Goal: Transaction & Acquisition: Purchase product/service

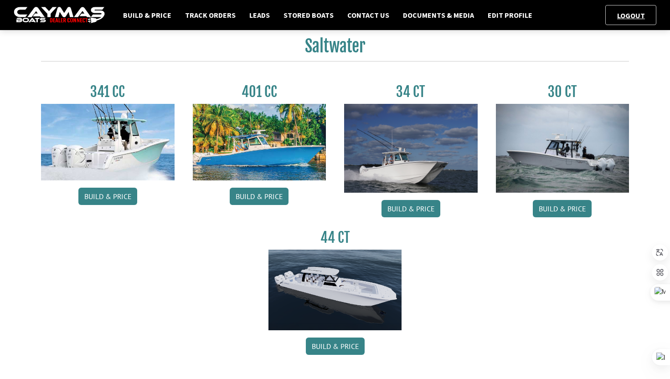
scroll to position [402, 0]
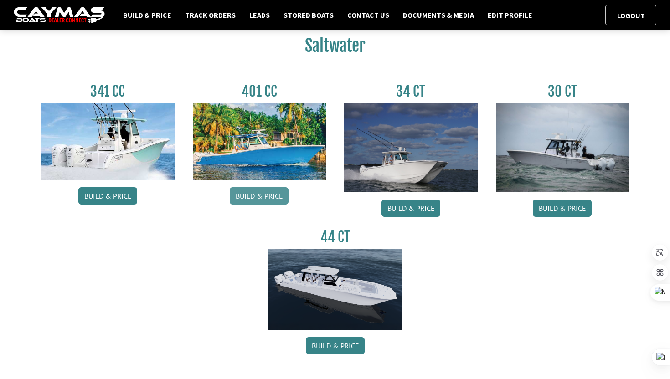
click at [281, 197] on link "Build & Price" at bounding box center [259, 195] width 59 height 17
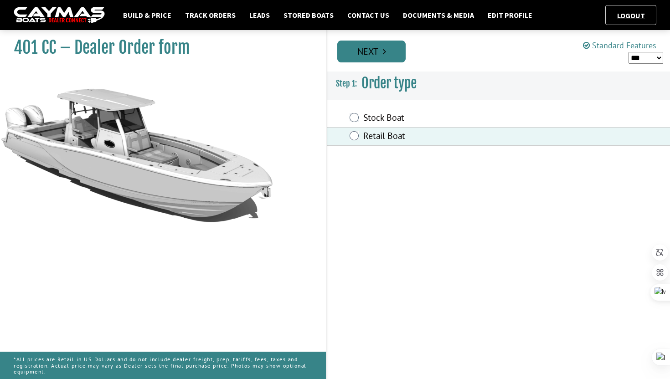
click at [367, 53] on link "Next" at bounding box center [371, 52] width 68 height 22
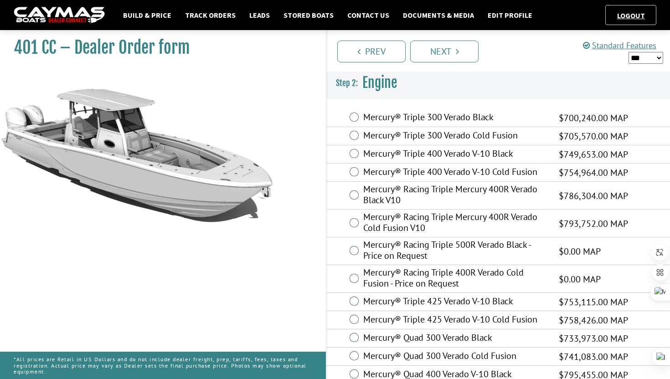
click at [639, 52] on select "*** ****** ******" at bounding box center [646, 58] width 35 height 12
click at [629, 52] on select "*** ****** ******" at bounding box center [646, 58] width 35 height 12
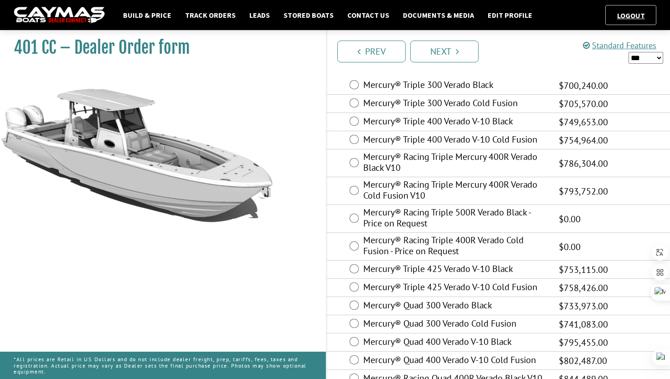
scroll to position [52, 0]
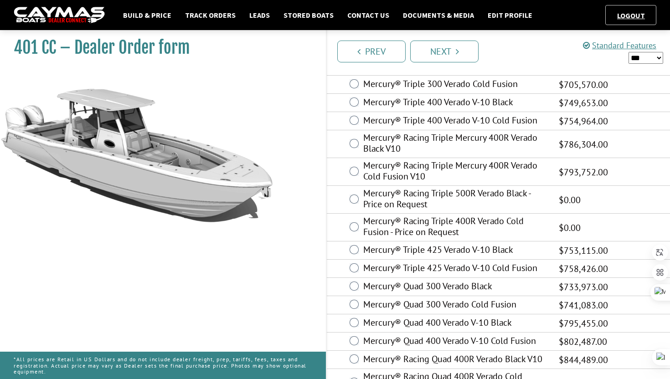
click at [645, 60] on select "*** ****** ******" at bounding box center [646, 58] width 35 height 12
click at [629, 52] on select "*** ****** ******" at bounding box center [646, 58] width 35 height 12
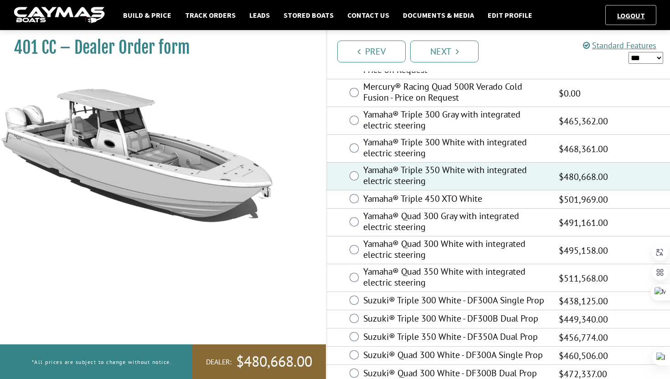
scroll to position [435, 0]
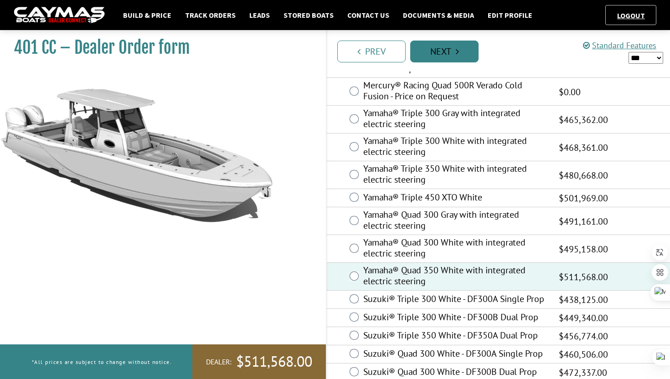
click at [454, 56] on link "Next" at bounding box center [444, 52] width 68 height 22
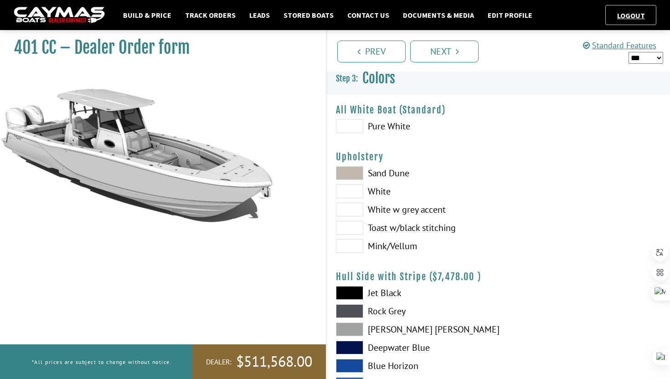
scroll to position [0, 0]
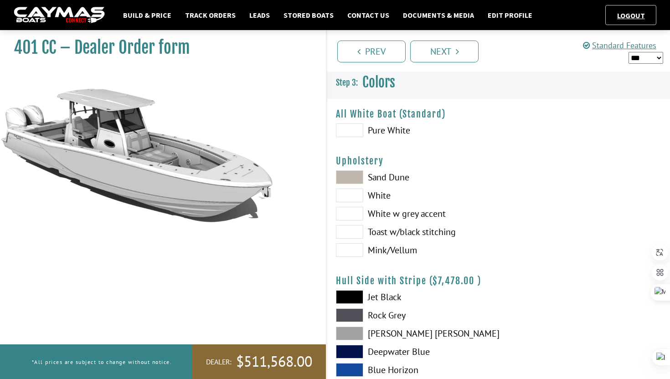
click at [358, 170] on div "Upholstery Please select color. Sand Dune White White w grey accent Toast w/bla…" at bounding box center [498, 208] width 325 height 106
click at [356, 179] on span at bounding box center [349, 177] width 27 height 14
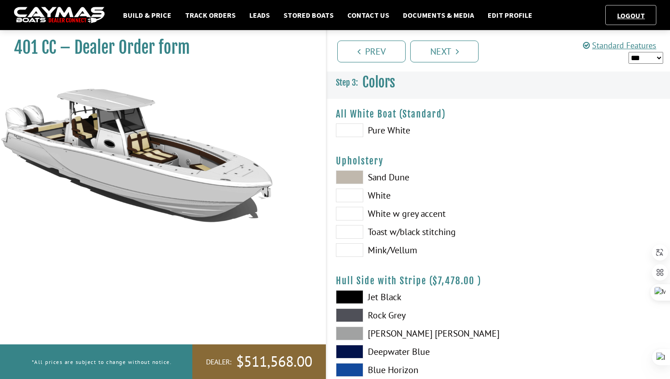
click at [358, 197] on span at bounding box center [349, 196] width 27 height 14
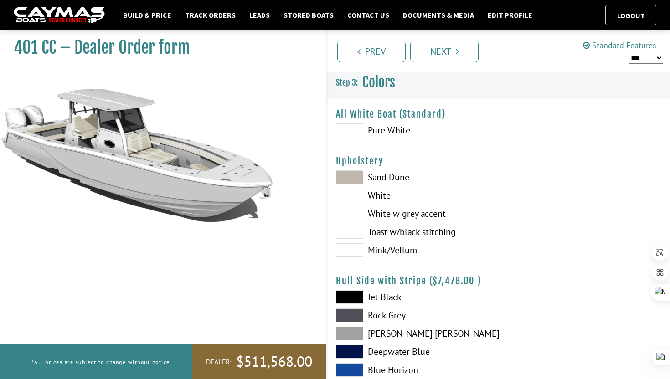
click at [353, 216] on span at bounding box center [349, 214] width 27 height 14
click at [355, 228] on span at bounding box center [349, 232] width 27 height 14
click at [351, 209] on span at bounding box center [349, 214] width 27 height 14
click at [347, 193] on span at bounding box center [349, 196] width 27 height 14
click at [355, 246] on span at bounding box center [349, 250] width 27 height 14
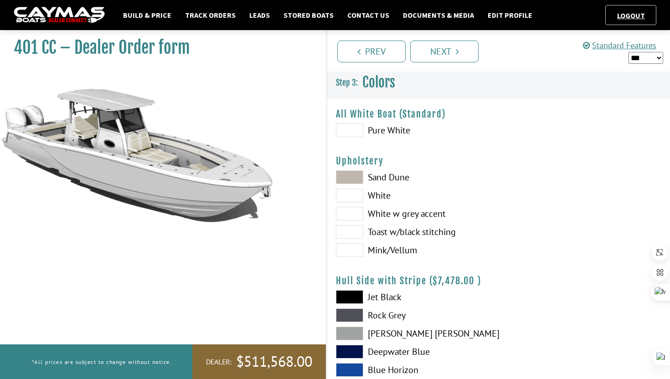
click at [352, 133] on span at bounding box center [349, 131] width 27 height 14
click at [343, 176] on span at bounding box center [349, 177] width 27 height 14
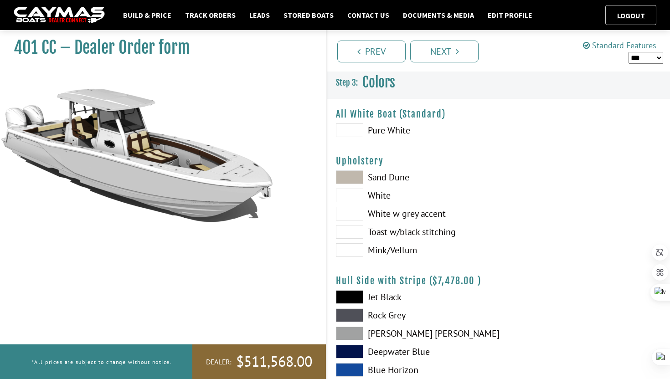
click at [344, 192] on span at bounding box center [349, 196] width 27 height 14
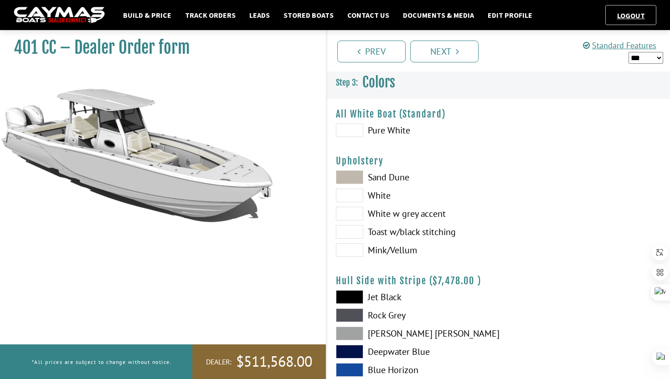
click at [351, 212] on span at bounding box center [349, 214] width 27 height 14
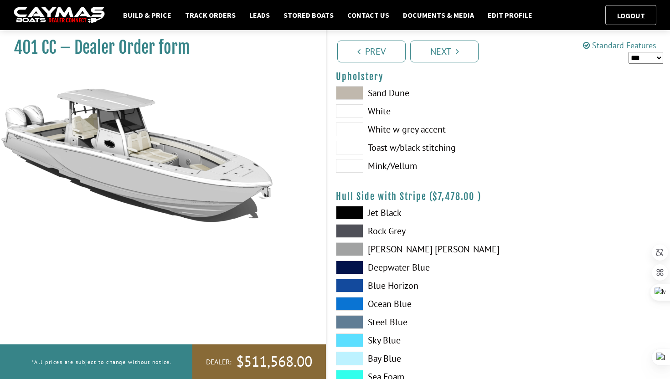
scroll to position [88, 0]
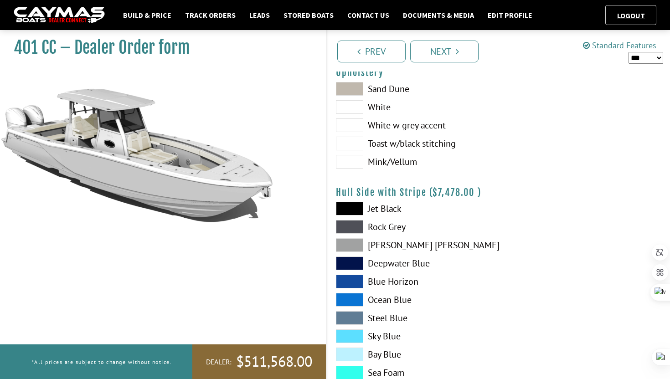
click at [360, 209] on span at bounding box center [349, 209] width 27 height 14
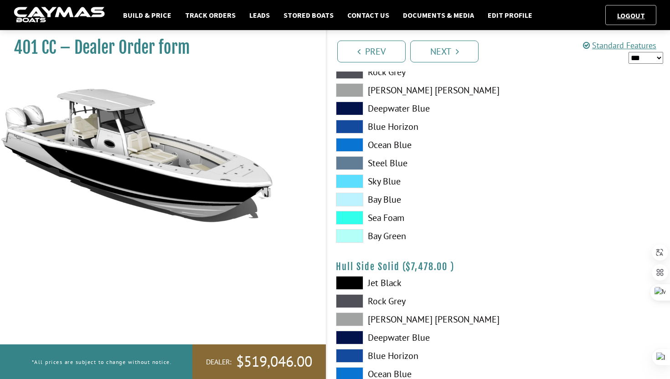
scroll to position [251, 0]
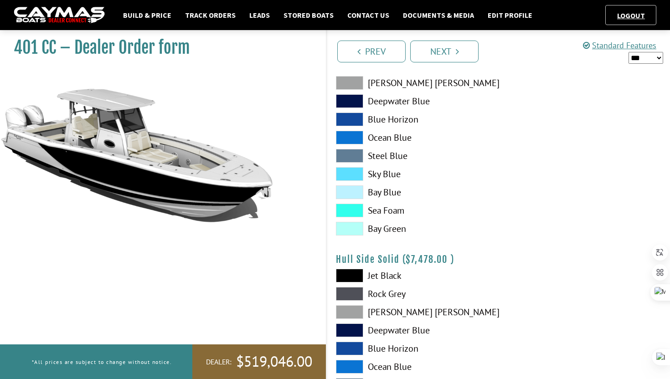
click at [360, 272] on span at bounding box center [349, 276] width 27 height 14
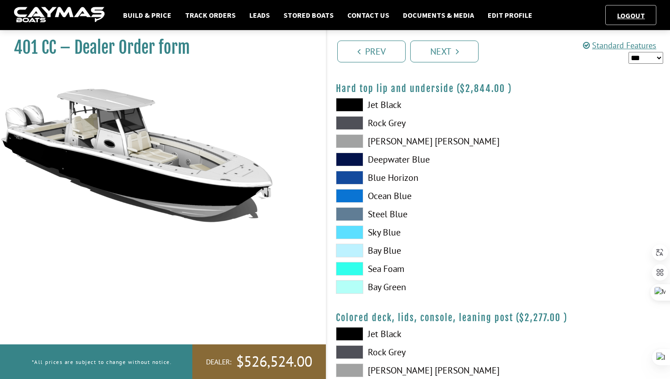
scroll to position [857, 0]
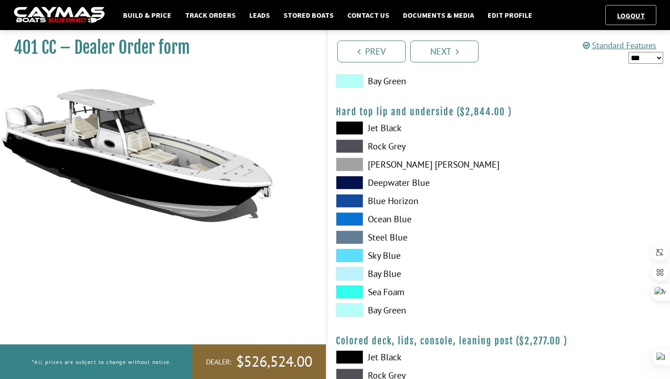
click at [342, 128] on span at bounding box center [349, 128] width 27 height 14
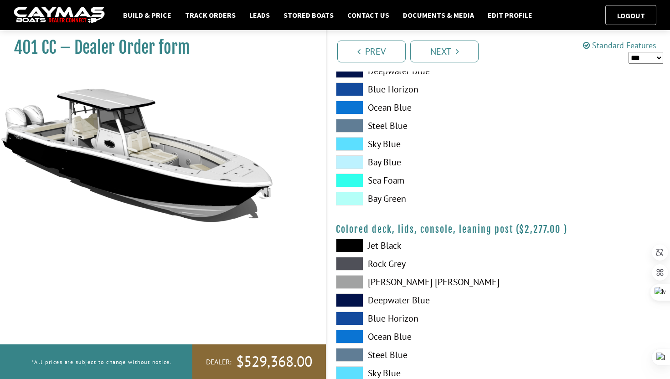
scroll to position [969, 0]
click at [362, 244] on span at bounding box center [349, 245] width 27 height 14
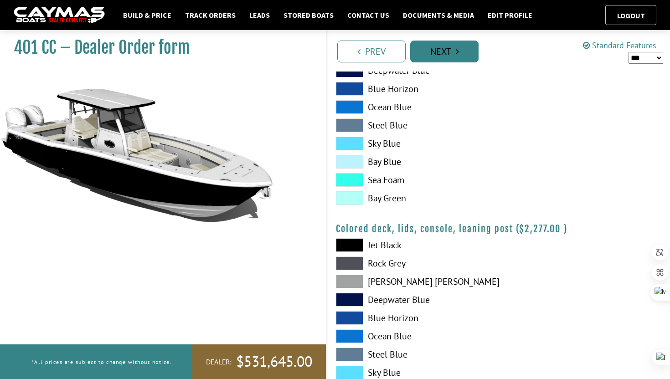
click at [434, 58] on link "Next" at bounding box center [444, 52] width 68 height 22
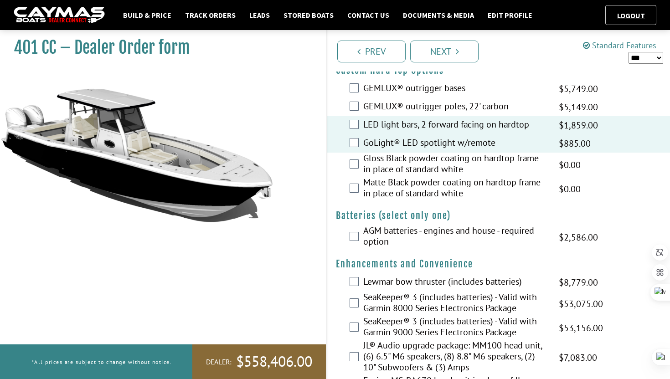
scroll to position [147, 0]
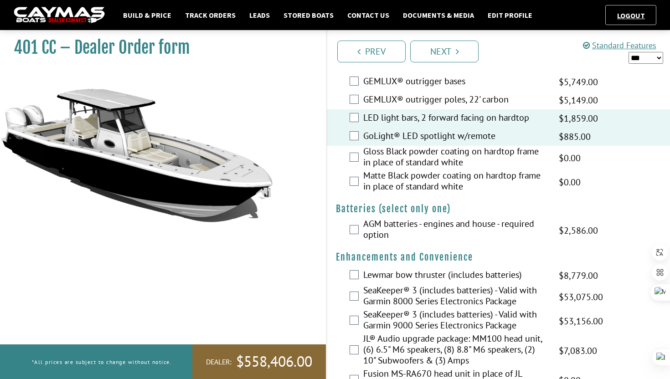
click at [352, 163] on div "Gloss Black powder coating on hardtop frame in place of standard white $0.00 MA…" at bounding box center [498, 158] width 343 height 24
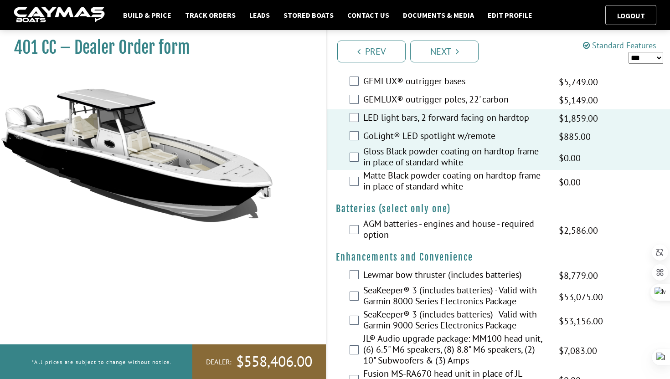
click at [352, 176] on div "Matte Black powder coating on hardtop frame in place of standard white $0.00 MA…" at bounding box center [498, 182] width 343 height 24
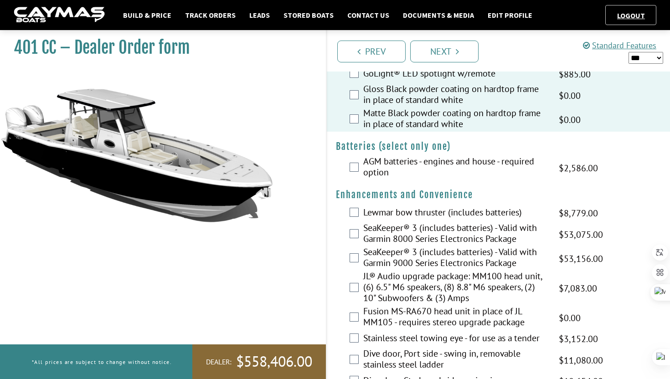
scroll to position [210, 0]
click at [353, 172] on div "AGM batteries - engines and house - required option $4,310.00 MAP $4,310.00 MSR…" at bounding box center [498, 167] width 343 height 24
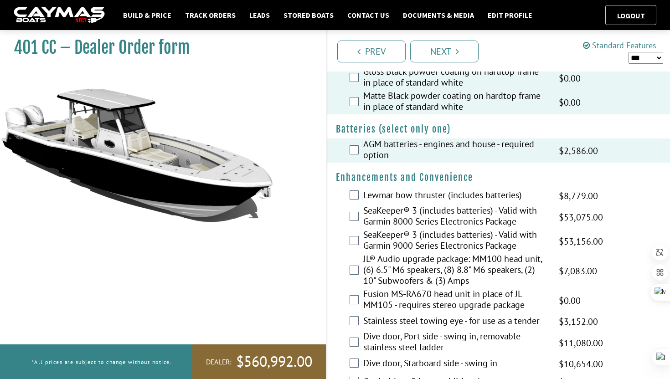
scroll to position [227, 0]
click at [347, 275] on div "JL® Audio upgrade package: MM100 head unit, (6) 6.5" M6 speakers, (8) 8.8" M6 s…" at bounding box center [498, 270] width 343 height 35
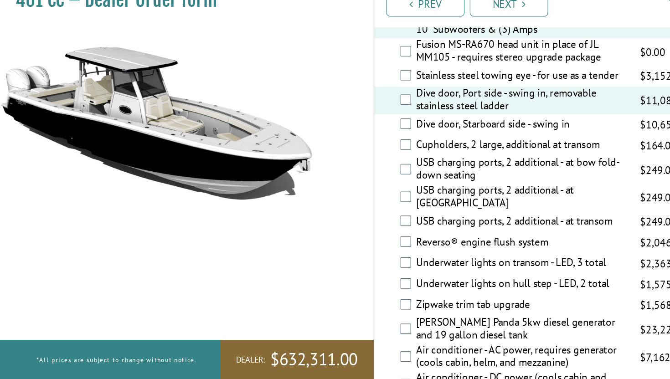
scroll to position [434, 0]
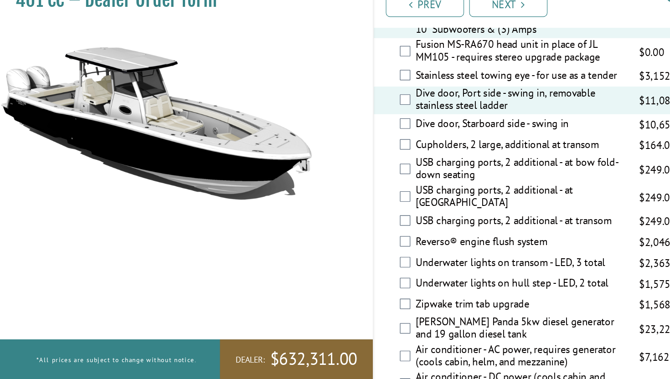
click at [390, 118] on div "Stainless steel towing eye - for use as a tender $5,253.00 MAP $5,253.00 MSRP $…" at bounding box center [498, 114] width 343 height 18
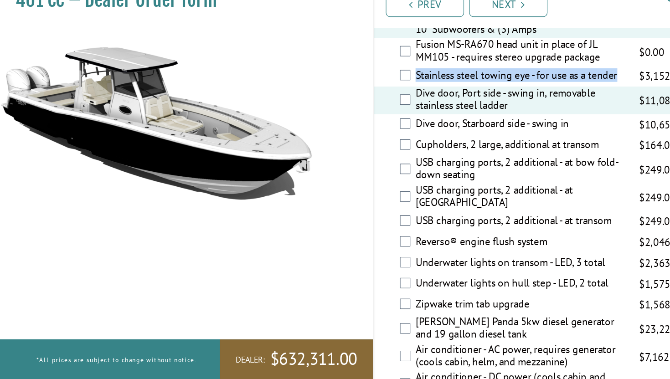
drag, startPoint x: 364, startPoint y: 113, endPoint x: 546, endPoint y: 114, distance: 182.4
click at [546, 114] on label "Stainless steel towing eye - for use as a tender" at bounding box center [455, 114] width 184 height 13
copy label "Stainless steel towing eye - for use as a tender"
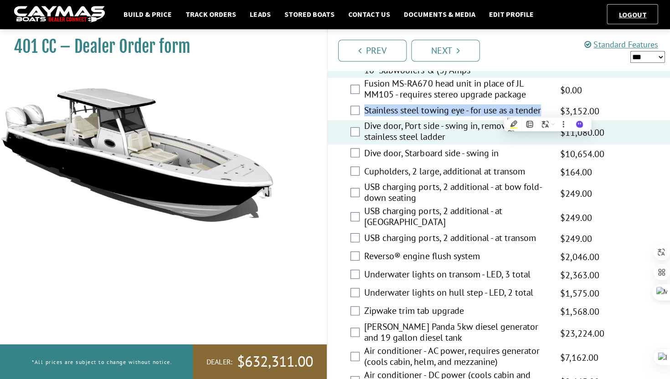
scroll to position [437, 0]
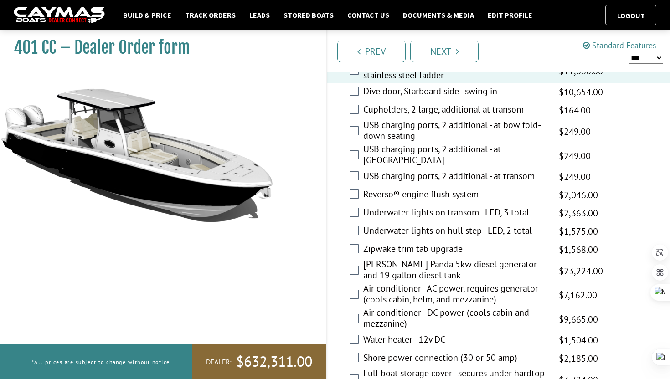
scroll to position [529, 0]
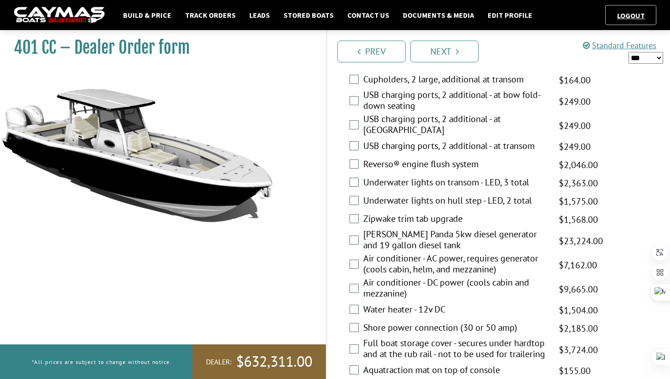
click at [358, 96] on div "USB charging ports, 2 additional - at bow fold-down seating $415.00 MAP $415.00…" at bounding box center [498, 101] width 343 height 24
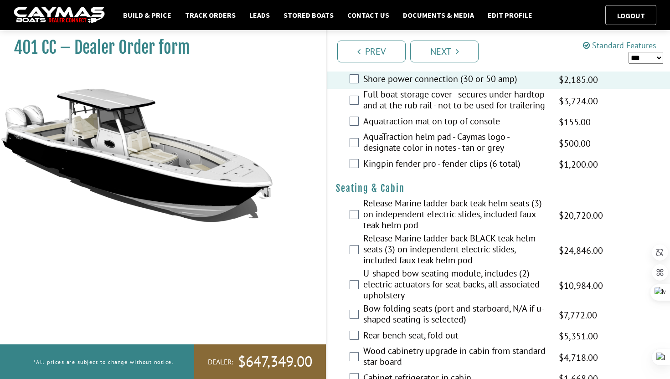
scroll to position [779, 0]
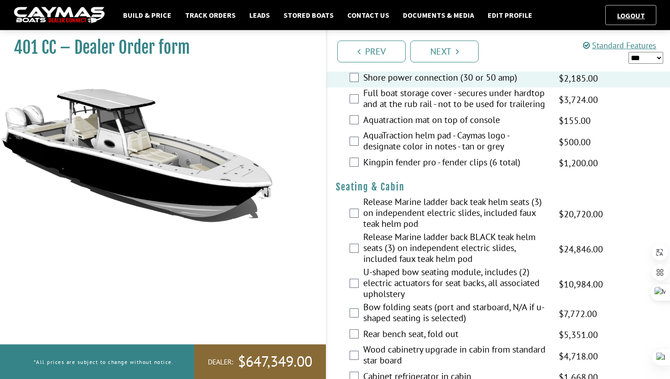
click at [359, 102] on div "Full boat storage cover - secures under hardtop and at the rub rail - not to be…" at bounding box center [498, 100] width 343 height 24
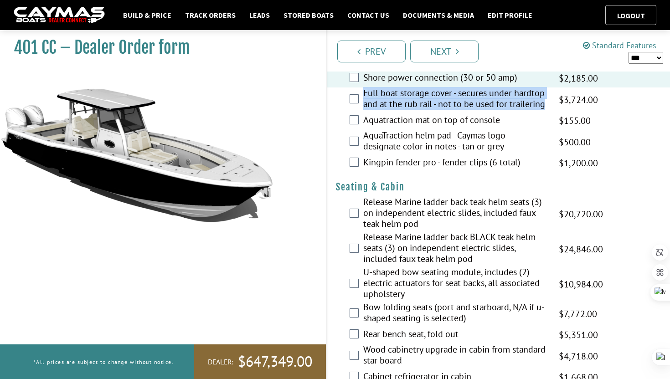
drag, startPoint x: 360, startPoint y: 93, endPoint x: 405, endPoint y: 115, distance: 50.6
click at [405, 112] on div "Full boat storage cover - secures under hardtop and at the rub rail - not to be…" at bounding box center [498, 100] width 343 height 24
copy label "Full boat storage cover - secures under hardtop and at the rub rail - not to be…"
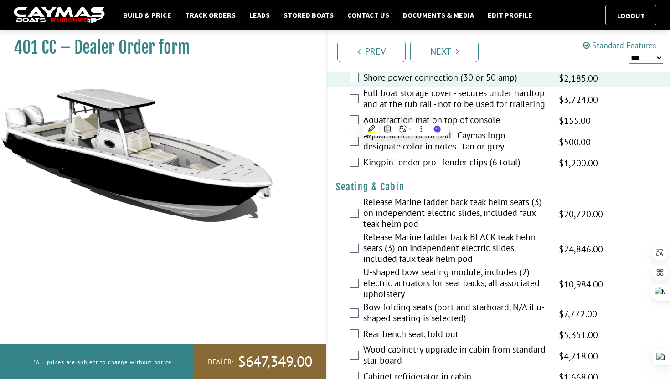
click at [334, 172] on div "Kingpin fender pro - fender clips (6 total) $2,000.00 MAP $2,000.00 MSRP $1,200…" at bounding box center [498, 163] width 343 height 18
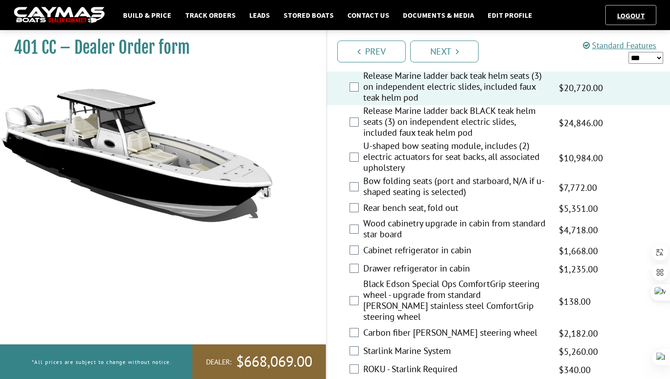
scroll to position [906, 0]
click at [362, 121] on div "Release Marine ladder back BLACK teak helm seats (3) on independent electric sl…" at bounding box center [498, 122] width 343 height 35
click at [348, 131] on div "Release Marine ladder back BLACK teak helm seats (3) on independent electric sl…" at bounding box center [498, 122] width 343 height 35
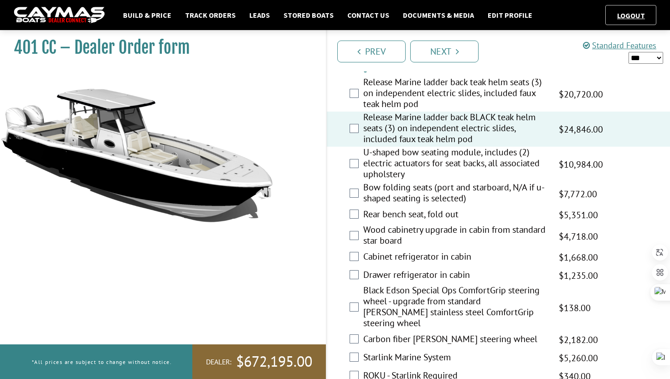
scroll to position [895, 0]
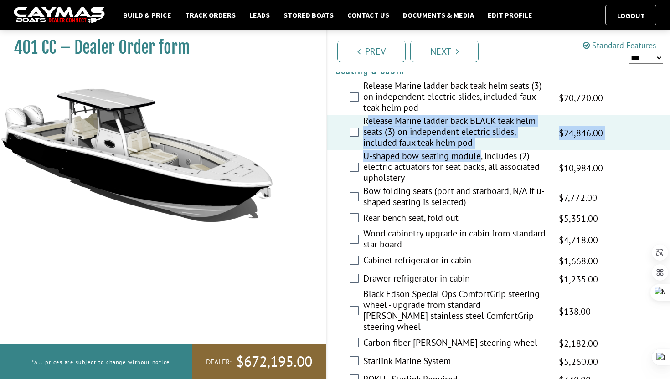
drag, startPoint x: 366, startPoint y: 130, endPoint x: 480, endPoint y: 162, distance: 119.2
click at [480, 162] on fieldset "Please select option. Release Marine ladder back teak helm seats (3) on indepen…" at bounding box center [498, 234] width 325 height 309
click at [483, 150] on label "Release Marine ladder back BLACK teak helm seats (3) on independent electric sl…" at bounding box center [455, 132] width 184 height 35
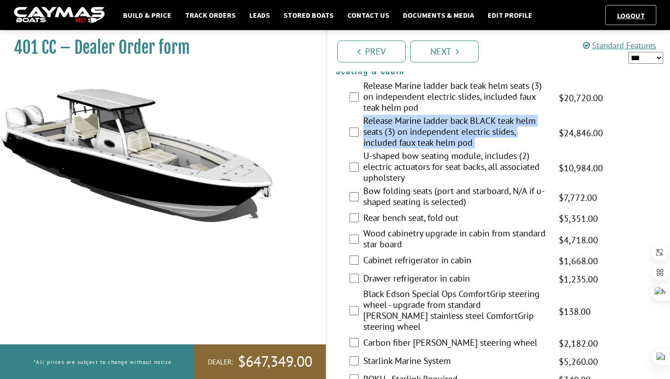
drag, startPoint x: 483, startPoint y: 158, endPoint x: 364, endPoint y: 129, distance: 122.4
click at [364, 129] on label "Release Marine ladder back BLACK teak helm seats (3) on independent electric sl…" at bounding box center [455, 132] width 184 height 35
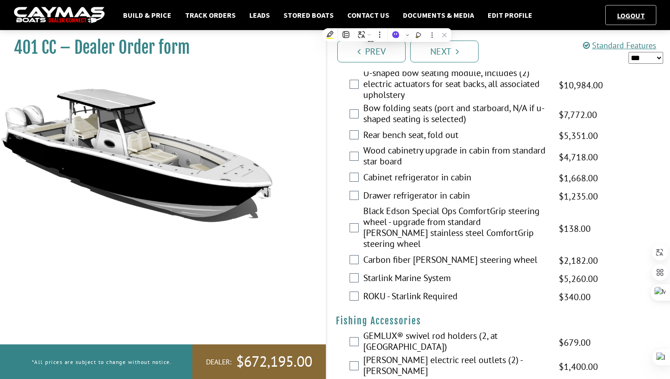
scroll to position [982, 0]
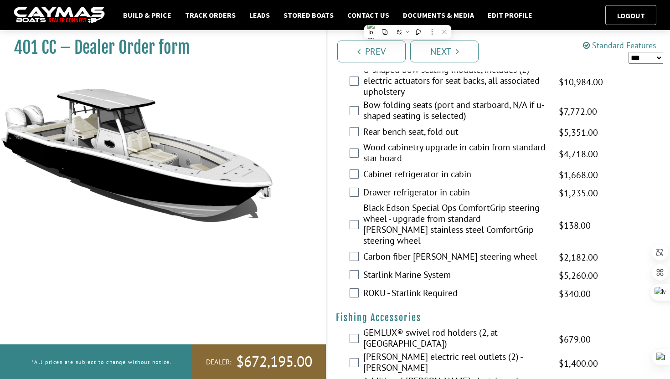
drag, startPoint x: 361, startPoint y: 140, endPoint x: 442, endPoint y: 141, distance: 81.1
click at [442, 141] on div "Rear bench seat, fold out $8,918.00 MAP $8,918.00 MSRP $5,351.00 $8,918.00" at bounding box center [498, 133] width 343 height 18
drag, startPoint x: 467, startPoint y: 144, endPoint x: 451, endPoint y: 142, distance: 15.6
click at [451, 139] on label "Rear bench seat, fold out" at bounding box center [455, 132] width 184 height 13
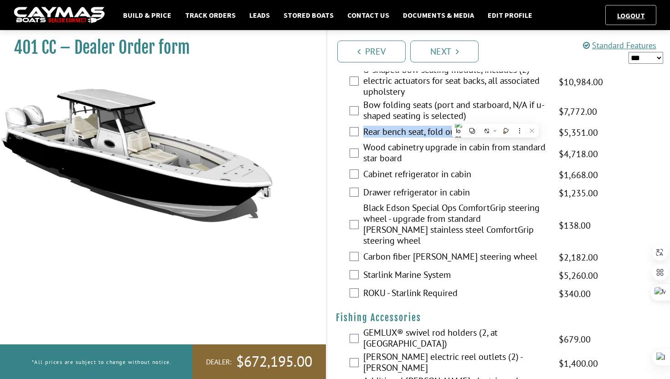
drag, startPoint x: 460, startPoint y: 143, endPoint x: 362, endPoint y: 141, distance: 98.0
click at [362, 141] on div "Rear bench seat, fold out $8,918.00 MAP $8,918.00 MSRP $5,351.00 $8,918.00" at bounding box center [498, 133] width 343 height 18
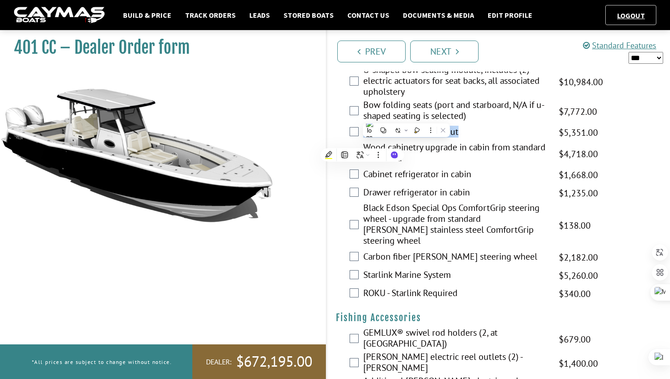
copy label "Rear bench seat, fold out"
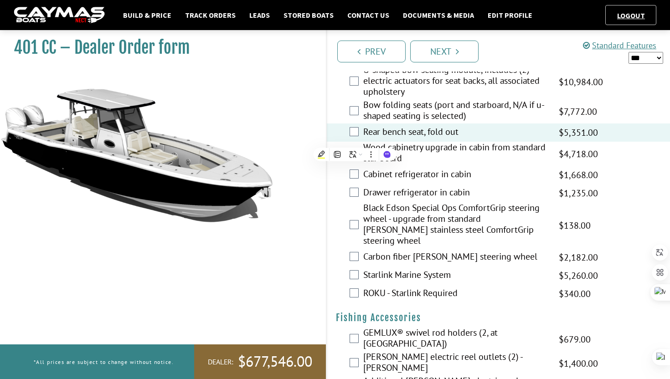
click at [321, 191] on div "401 CC – Dealer Order form" at bounding box center [158, 215] width 335 height 379
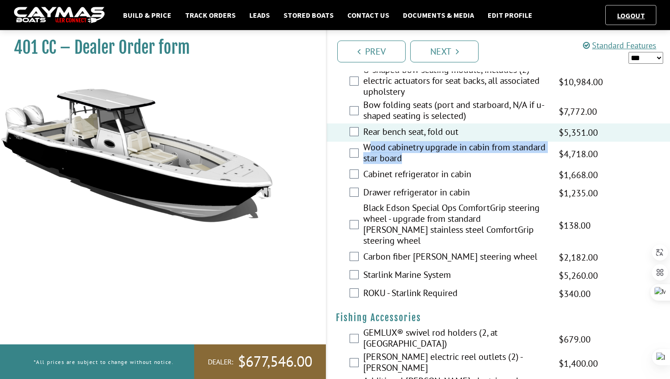
drag, startPoint x: 367, startPoint y: 159, endPoint x: 444, endPoint y: 170, distance: 78.3
click at [444, 166] on label "Wood cabinetry upgrade in cabin from standard star board" at bounding box center [455, 154] width 184 height 24
click at [443, 166] on label "Wood cabinetry upgrade in cabin from standard star board" at bounding box center [455, 154] width 184 height 24
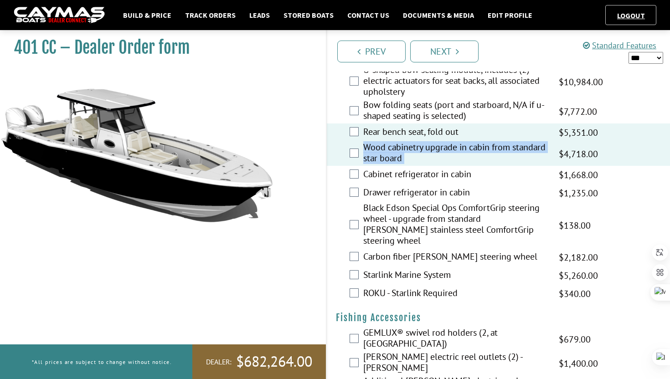
drag, startPoint x: 443, startPoint y: 171, endPoint x: 361, endPoint y: 155, distance: 83.7
click at [361, 155] on div "Wood cabinetry upgrade in cabin from standard star board $7,863.00 MAP $7,863.0…" at bounding box center [498, 154] width 343 height 24
copy div "Wood cabinetry upgrade in cabin from standard star board $7,863.00 MAP $7,863.0…"
click at [280, 260] on div "401 CC – Dealer Order form" at bounding box center [158, 215] width 335 height 379
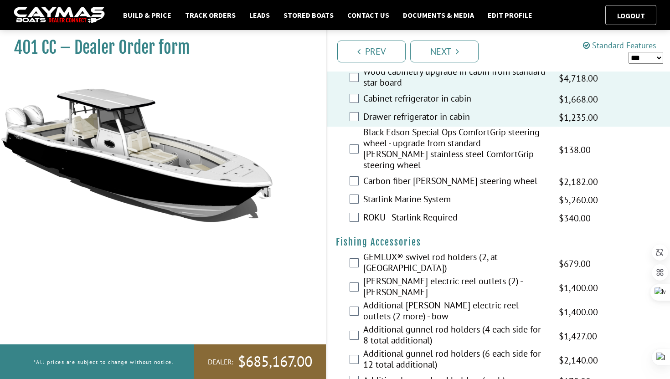
scroll to position [1059, 0]
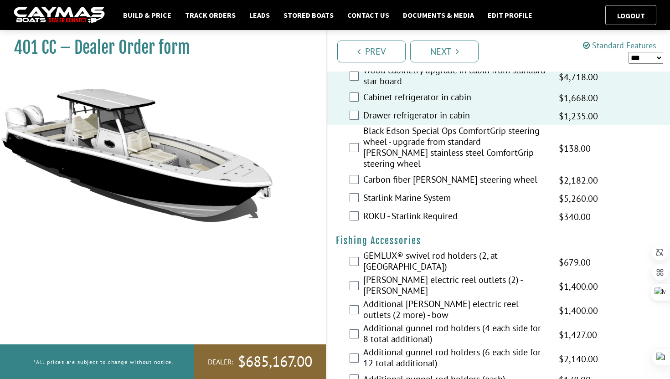
click at [347, 181] on div "Carbon fiber [PERSON_NAME] steering wheel $3,636.00 MAP $3,636.00 MSRP $2,182.0…" at bounding box center [498, 180] width 343 height 18
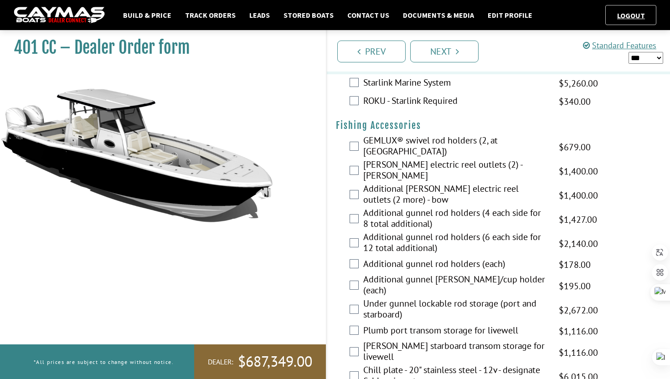
scroll to position [1176, 0]
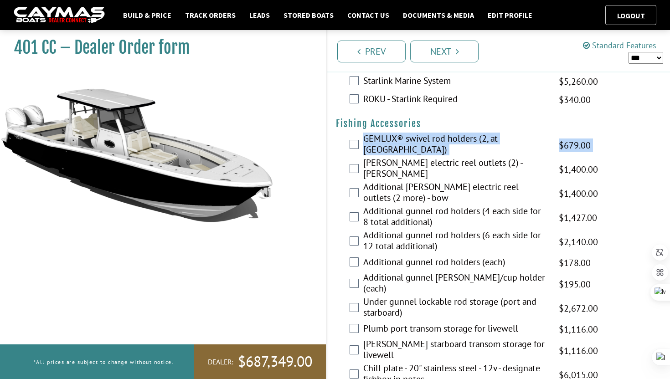
drag, startPoint x: 364, startPoint y: 136, endPoint x: 402, endPoint y: 159, distance: 43.9
click at [402, 159] on fieldset "Please select option. GEMLUX® swivel rod holders (2, at [GEOGRAPHIC_DATA]) $1,1…" at bounding box center [498, 272] width 325 height 278
click at [402, 154] on label "GEMLUX® swivel rod holders (2, at [GEOGRAPHIC_DATA])" at bounding box center [455, 145] width 184 height 24
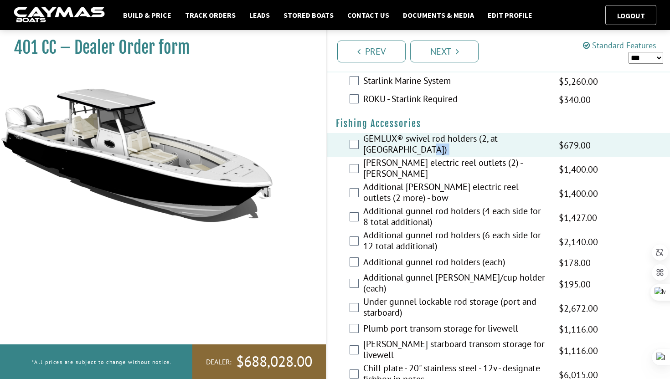
drag, startPoint x: 402, startPoint y: 154, endPoint x: 393, endPoint y: 153, distance: 9.2
click at [392, 153] on label "GEMLUX® swivel rod holders (2, at [GEOGRAPHIC_DATA])" at bounding box center [455, 145] width 184 height 24
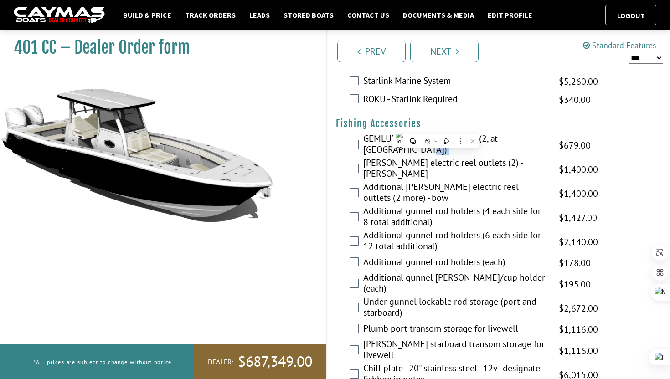
click at [362, 138] on div "GEMLUX® swivel rod holders (2, at [GEOGRAPHIC_DATA]) $1,131.00 MAP $1,131.00 MS…" at bounding box center [498, 145] width 343 height 24
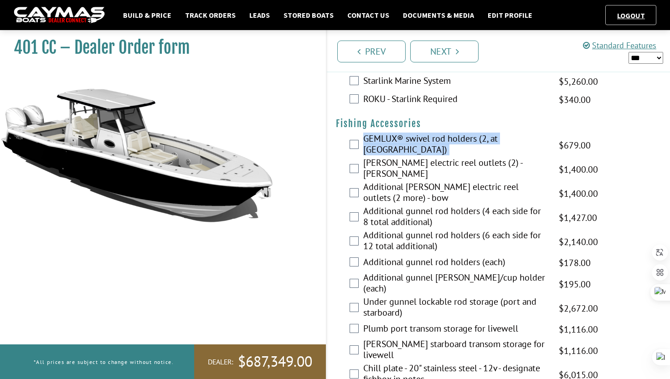
drag, startPoint x: 362, startPoint y: 138, endPoint x: 398, endPoint y: 149, distance: 37.2
click at [398, 149] on div "GEMLUX® swivel rod holders (2, at [GEOGRAPHIC_DATA]) $1,131.00 MAP $1,131.00 MS…" at bounding box center [498, 145] width 343 height 24
copy div "GEMLUX® swivel rod holders (2, at [GEOGRAPHIC_DATA]) $1,131.00 MAP $1,131.00 MS…"
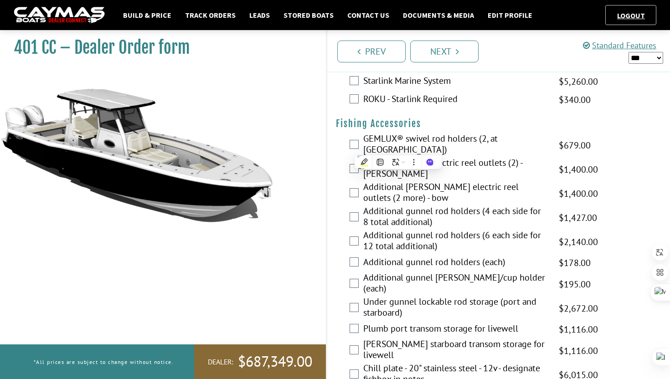
click at [336, 198] on div "Additional [PERSON_NAME] electric reel outlets (2 more) - bow $2,333.00 MAP $2,…" at bounding box center [498, 193] width 343 height 24
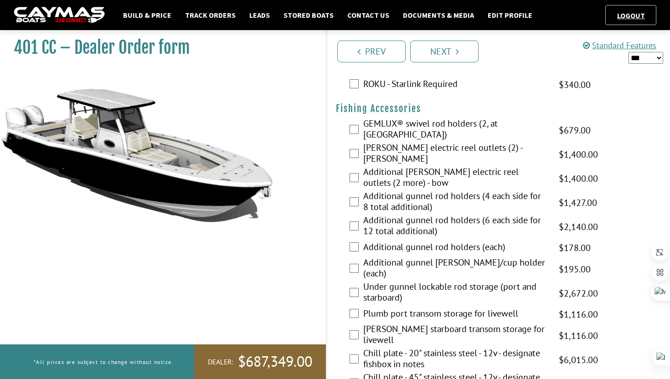
scroll to position [1193, 0]
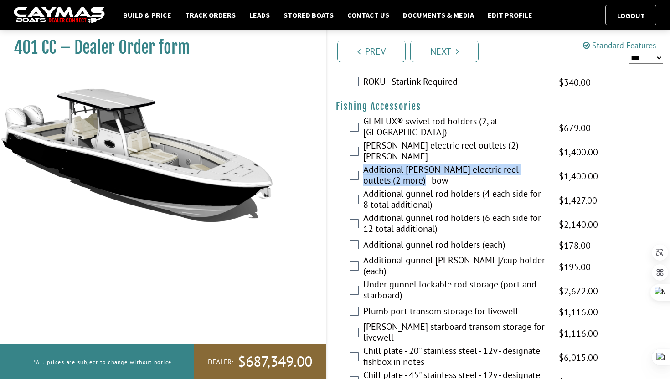
drag, startPoint x: 364, startPoint y: 162, endPoint x: 413, endPoint y: 173, distance: 50.3
click at [413, 173] on label "Additional [PERSON_NAME] electric reel outlets (2 more) - bow" at bounding box center [455, 176] width 184 height 24
copy label "Additional [PERSON_NAME] electric reel outlets (2 more) - bow"
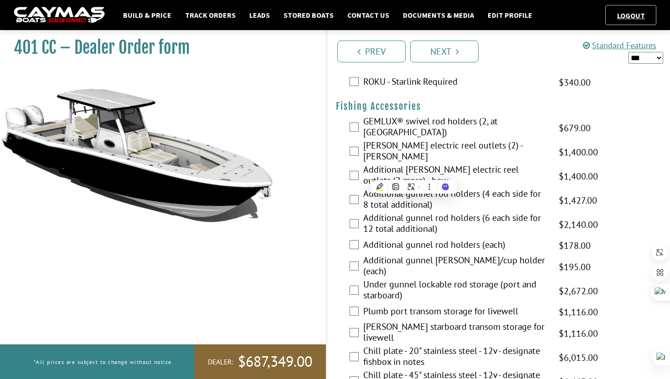
click at [344, 191] on div "Additional gunnel rod holders (4 each side for 8 total additional) $2,378.00 MA…" at bounding box center [498, 200] width 343 height 24
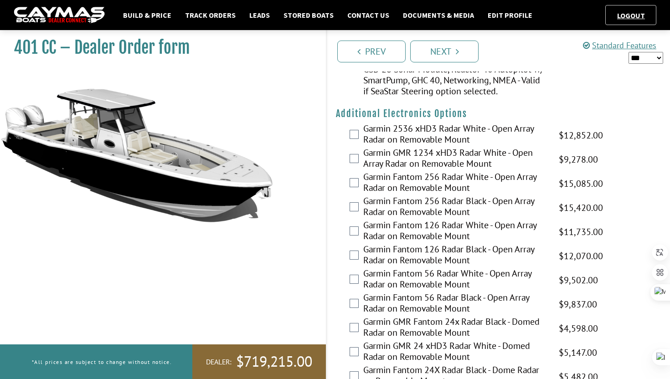
scroll to position [1784, 0]
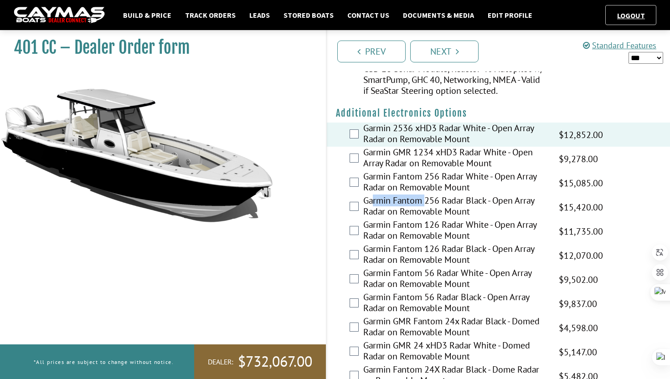
drag, startPoint x: 374, startPoint y: 182, endPoint x: 430, endPoint y: 187, distance: 55.8
click at [430, 195] on label "Garmin Fantom 256 Radar Black - Open Array Radar on Removable Mount" at bounding box center [455, 207] width 184 height 24
click at [479, 195] on label "Garmin Fantom 256 Radar Black - Open Array Radar on Removable Mount" at bounding box center [455, 207] width 184 height 24
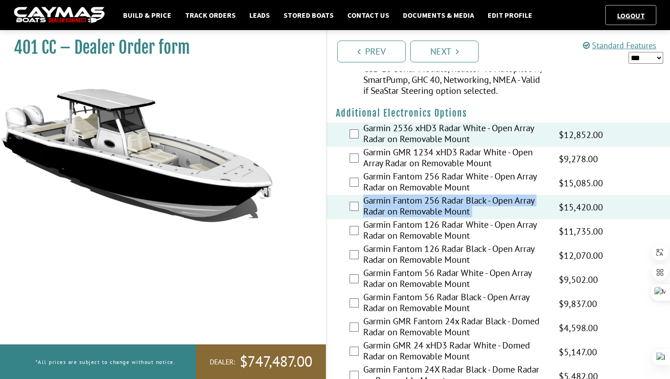
drag, startPoint x: 479, startPoint y: 192, endPoint x: 353, endPoint y: 180, distance: 126.4
click at [353, 195] on div "Garmin Fantom 256 Radar Black - Open Array Radar on Removable Mount $25,700.00 …" at bounding box center [498, 207] width 343 height 24
copy fieldset "$25,141.00 Garmin Fantom 256 Radar Black - Open Array Radar on Removable Mount …"
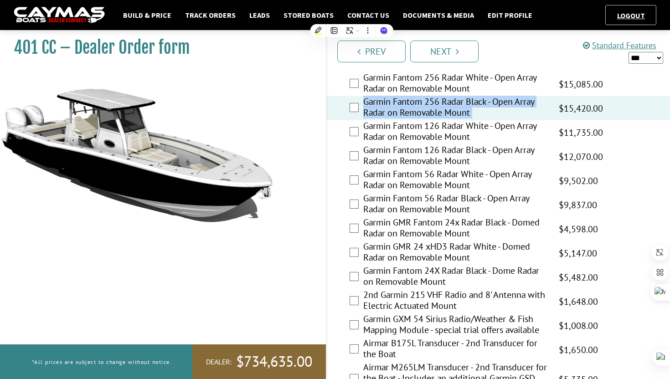
scroll to position [1888, 0]
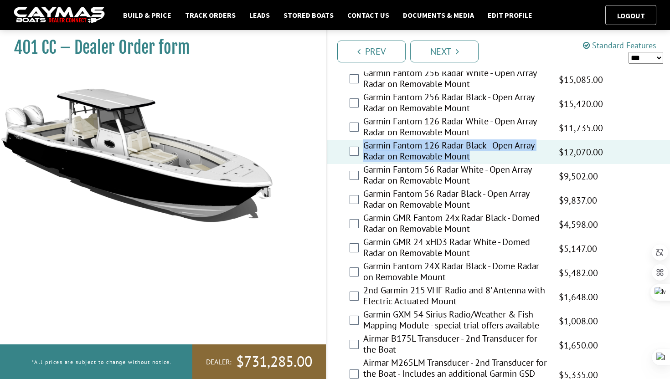
drag, startPoint x: 363, startPoint y: 126, endPoint x: 475, endPoint y: 136, distance: 111.7
click at [475, 140] on label "Garmin Fantom 126 Radar Black - Open Array Radar on Removable Mount" at bounding box center [455, 152] width 184 height 24
copy label "Garmin Fantom 126 Radar Black - Open Array Radar on Removable Mount"
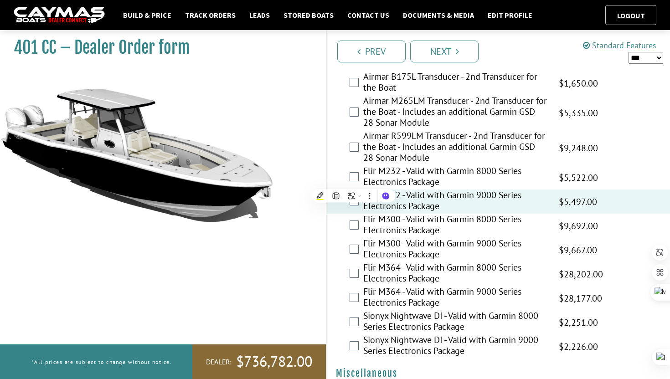
scroll to position [2172, 0]
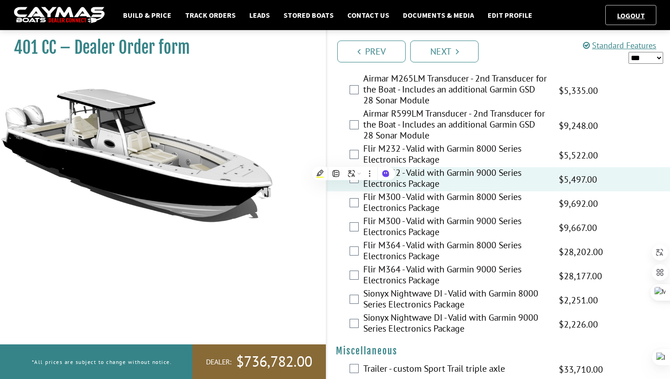
click at [646, 57] on select "*** ****** ******" at bounding box center [646, 58] width 35 height 12
click at [629, 52] on select "*** ****** ******" at bounding box center [646, 58] width 35 height 12
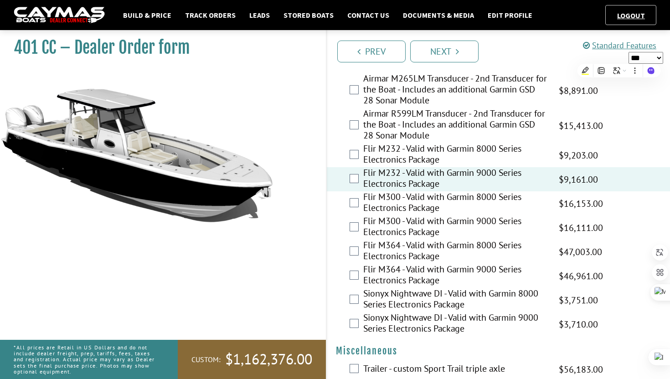
click at [641, 55] on select "*** ****** ******" at bounding box center [646, 58] width 35 height 12
click at [629, 52] on select "*** ****** ******" at bounding box center [646, 58] width 35 height 12
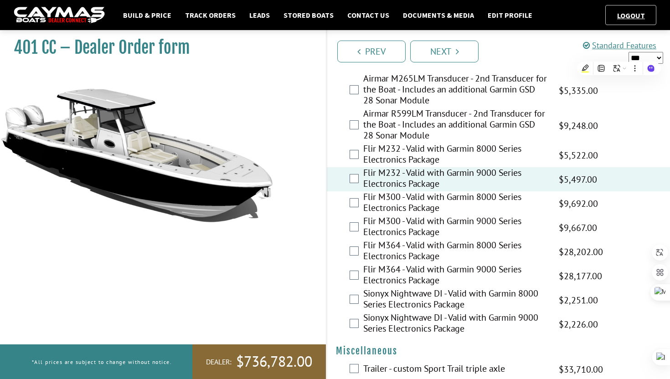
click at [648, 56] on select "*** ****** ******" at bounding box center [646, 58] width 35 height 12
select select "*"
click at [629, 52] on select "*** ****** ******" at bounding box center [646, 58] width 35 height 12
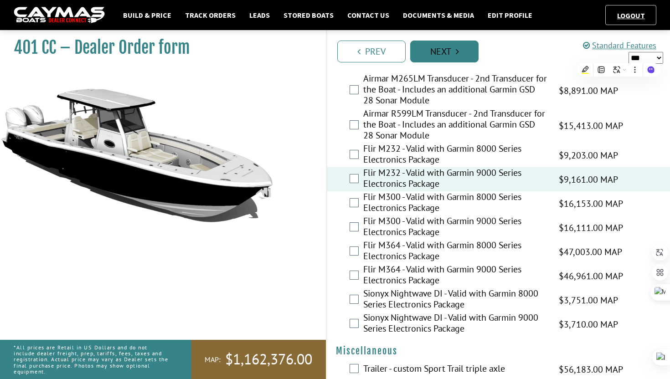
click at [430, 52] on link "Next" at bounding box center [444, 52] width 68 height 22
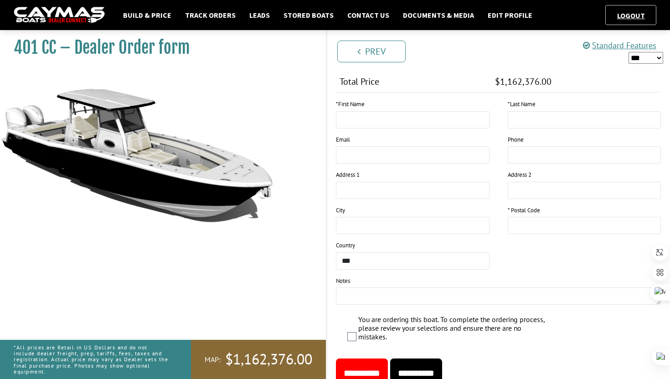
scroll to position [1105, 0]
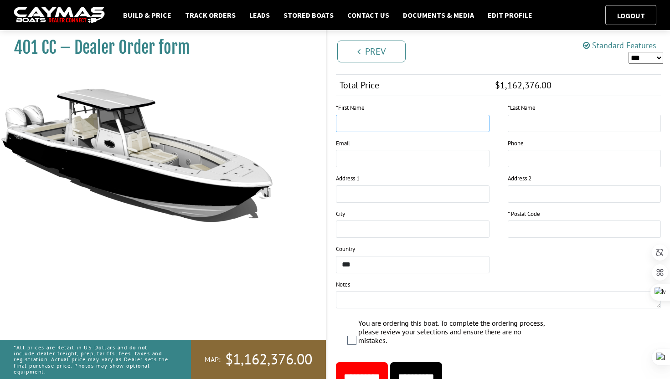
click at [357, 125] on input "text" at bounding box center [413, 123] width 154 height 17
type input "*"
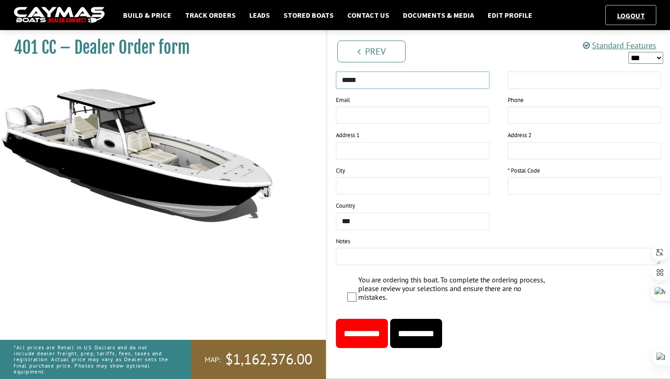
type input "*****"
click at [527, 185] on input "text" at bounding box center [585, 185] width 154 height 17
type input "*****"
click at [429, 337] on input "**********" at bounding box center [416, 333] width 52 height 29
click at [377, 324] on input "**********" at bounding box center [362, 333] width 52 height 29
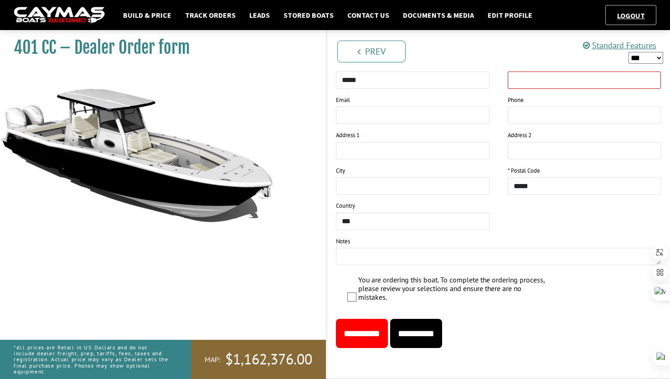
click at [381, 328] on input "**********" at bounding box center [362, 333] width 52 height 29
type input "**"
click at [368, 326] on input "**********" at bounding box center [362, 333] width 52 height 29
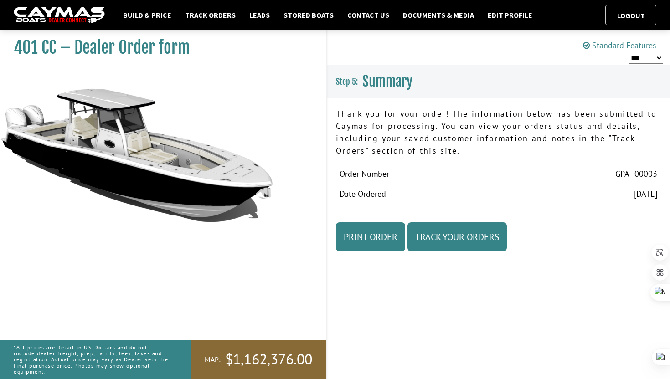
scroll to position [0, 0]
click at [387, 245] on link "Print Order" at bounding box center [370, 236] width 69 height 29
